Goal: Find specific page/section: Find specific page/section

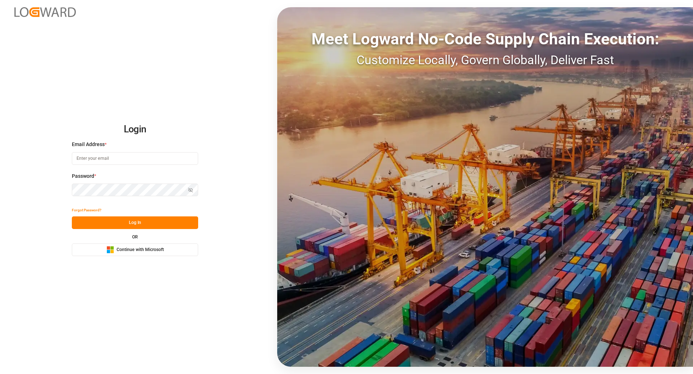
click at [154, 250] on span "Continue with Microsoft" at bounding box center [140, 250] width 47 height 6
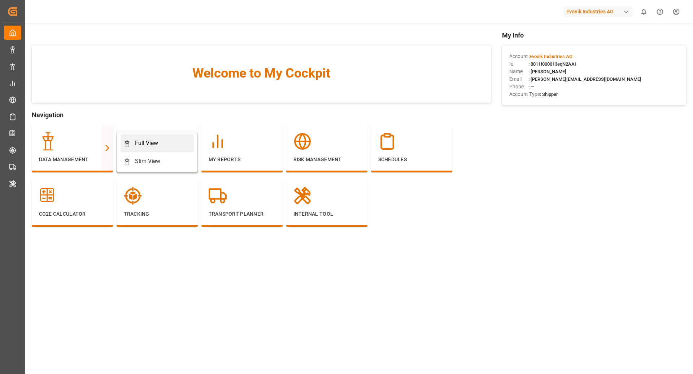
click at [136, 146] on div "Full View" at bounding box center [146, 143] width 23 height 9
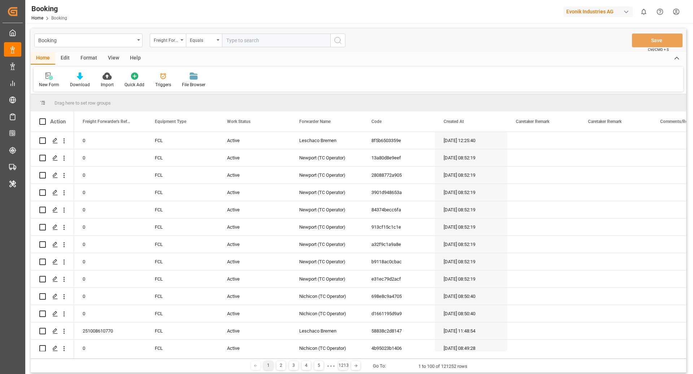
click at [83, 55] on div "Format" at bounding box center [88, 58] width 27 height 12
click at [39, 75] on div at bounding box center [49, 76] width 21 height 8
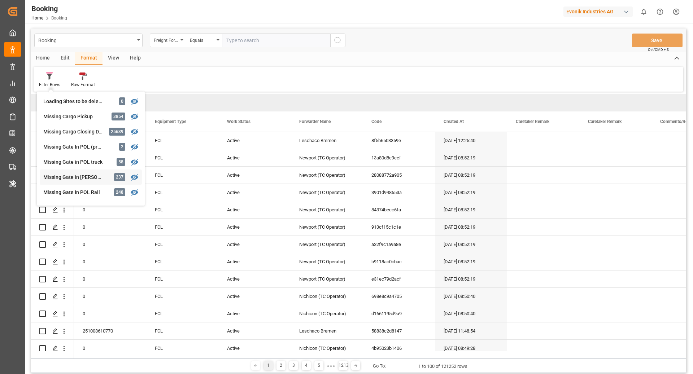
scroll to position [62, 0]
click at [91, 187] on div "Missing Gate In POL Rail 248" at bounding box center [91, 191] width 102 height 15
